Goal: Task Accomplishment & Management: Understand process/instructions

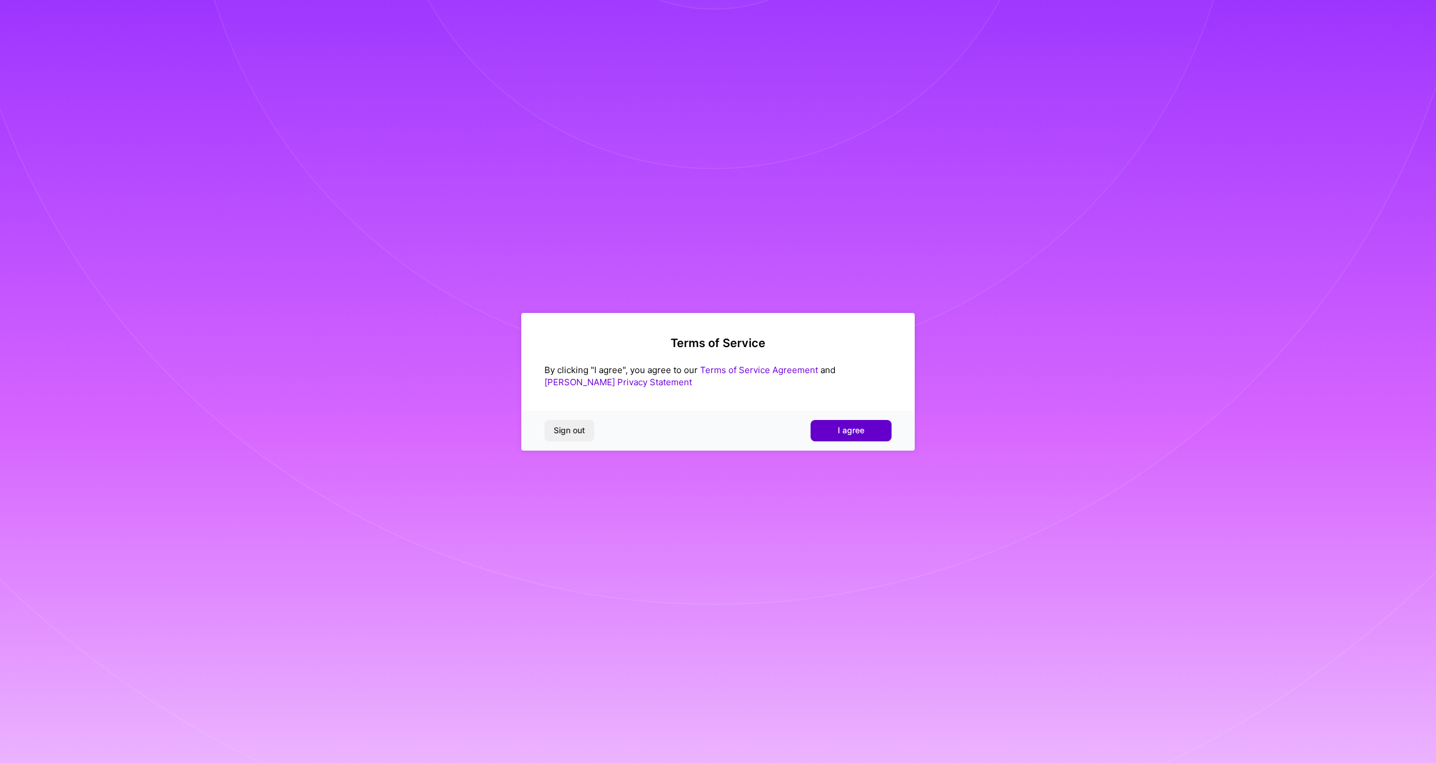
click at [848, 433] on span "I agree" at bounding box center [851, 431] width 27 height 12
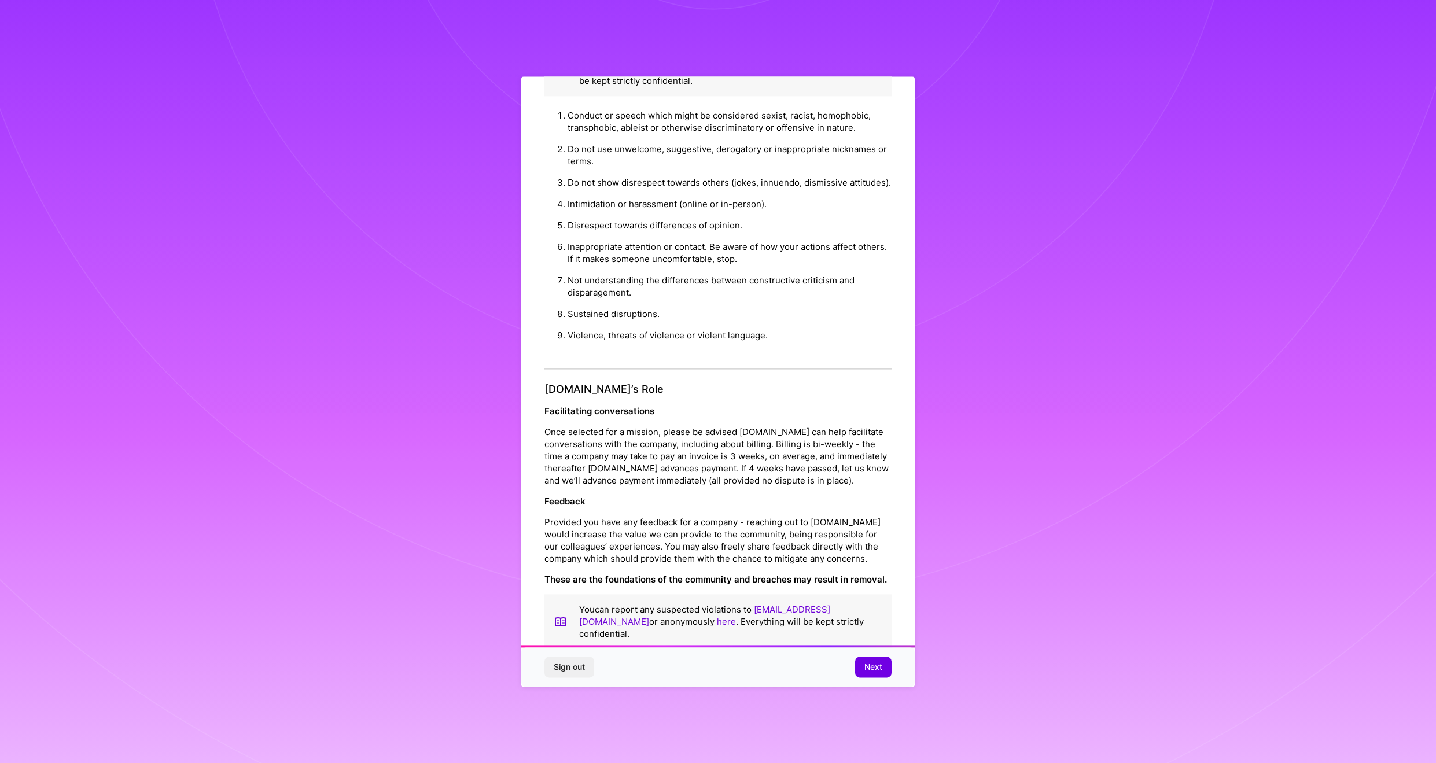
scroll to position [931, 0]
click at [872, 667] on span "Next" at bounding box center [873, 667] width 18 height 12
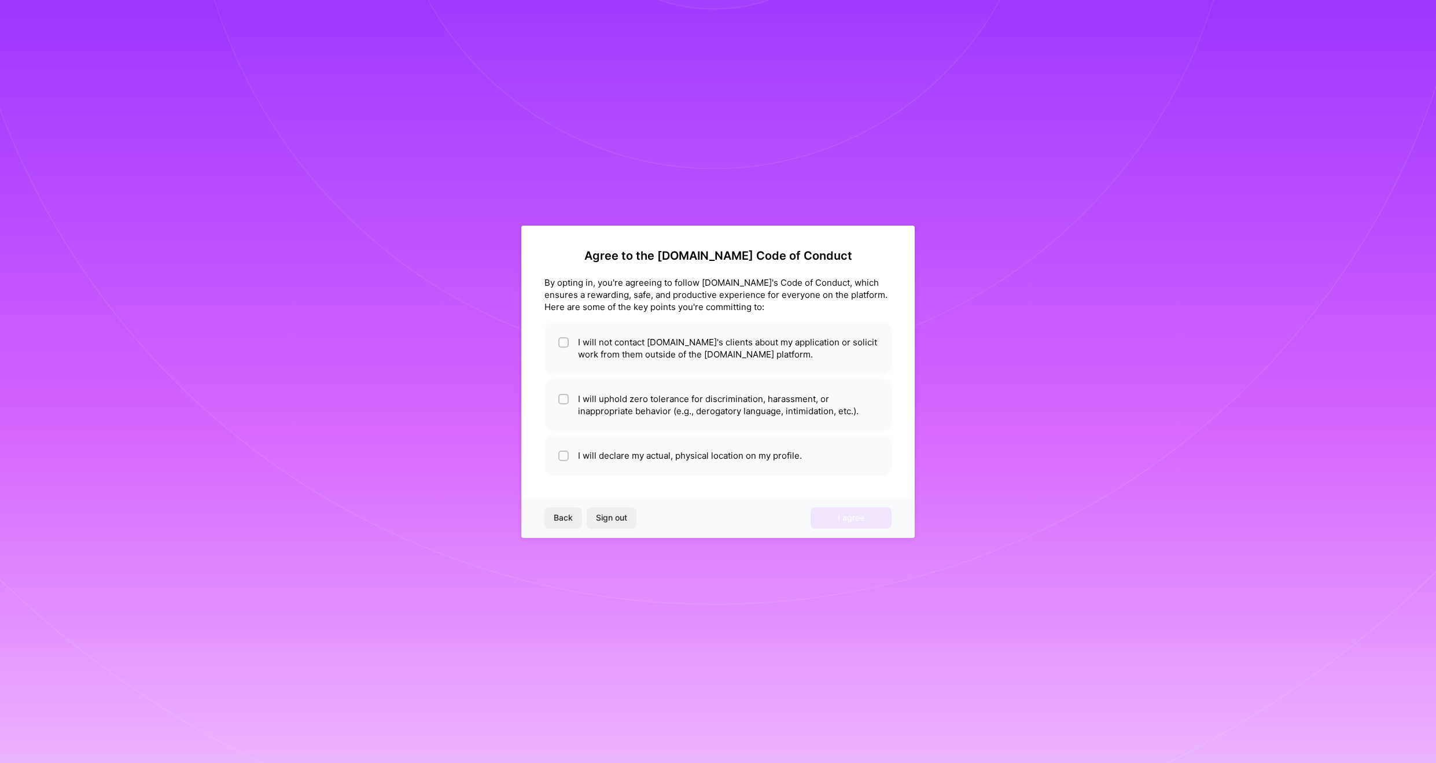
scroll to position [0, 0]
click at [562, 342] on input "checkbox" at bounding box center [564, 343] width 8 height 8
checkbox input "true"
click at [560, 397] on input "checkbox" at bounding box center [564, 400] width 8 height 8
checkbox input "true"
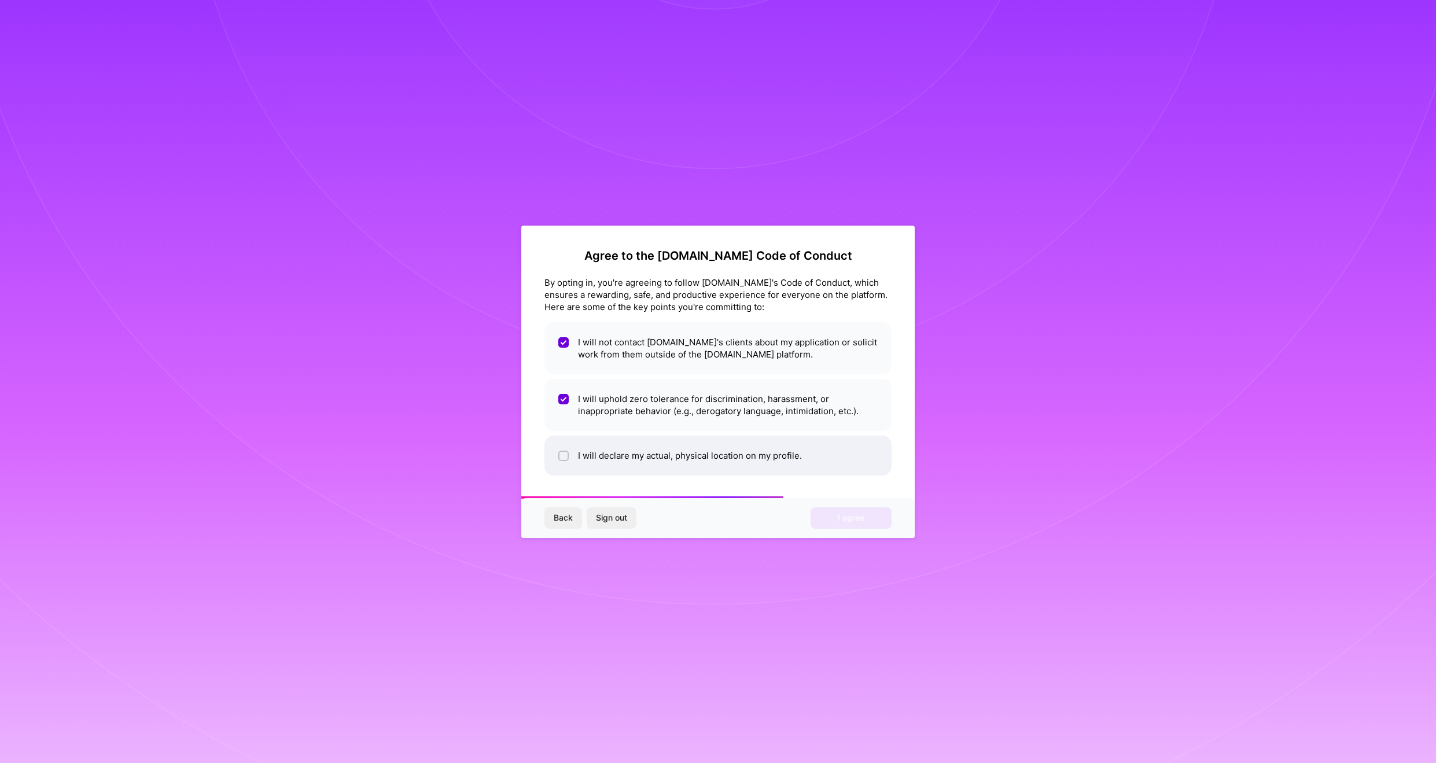
click at [567, 451] on div at bounding box center [563, 456] width 10 height 10
checkbox input "true"
click at [860, 518] on span "I agree" at bounding box center [851, 518] width 27 height 12
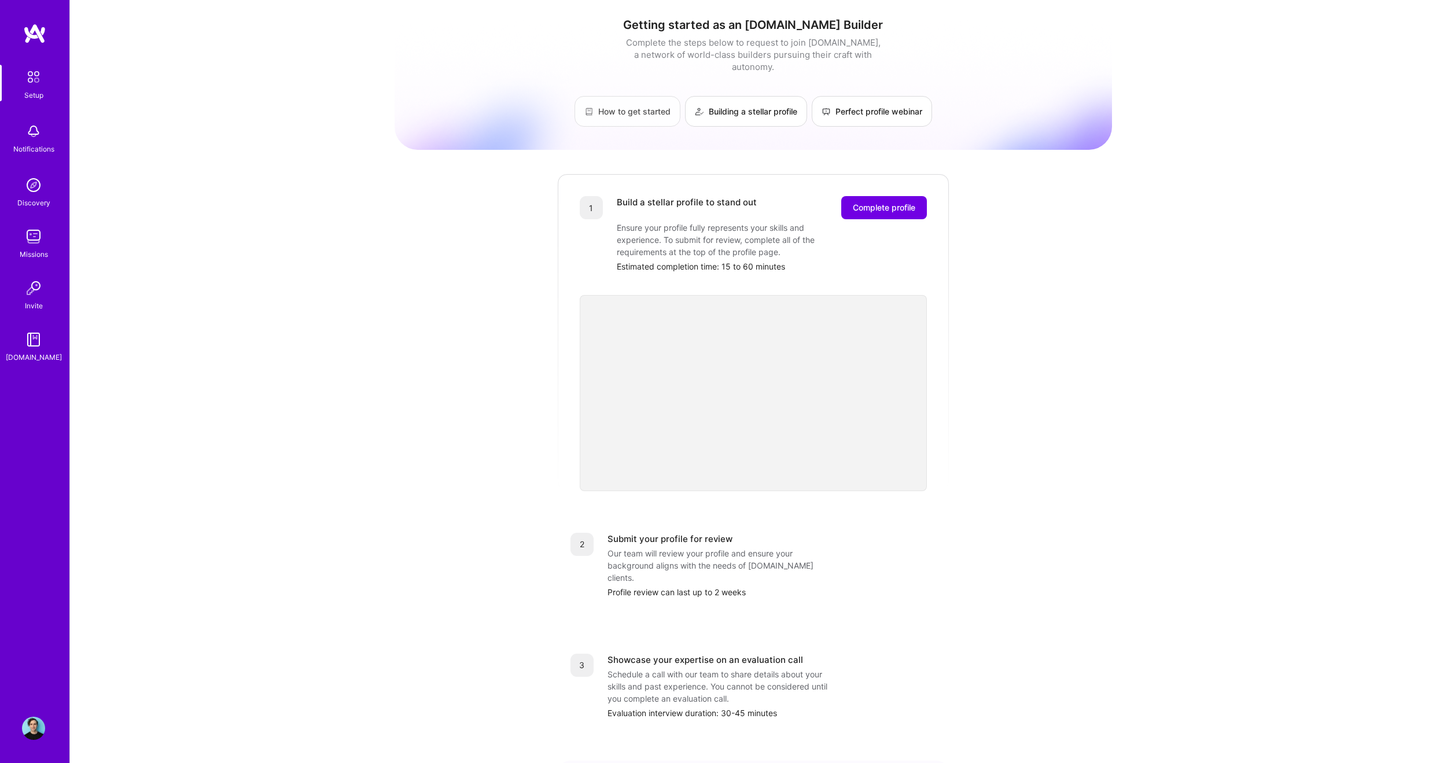
click at [622, 99] on link "How to get started" at bounding box center [627, 111] width 106 height 31
